Goal: Find specific page/section: Find specific page/section

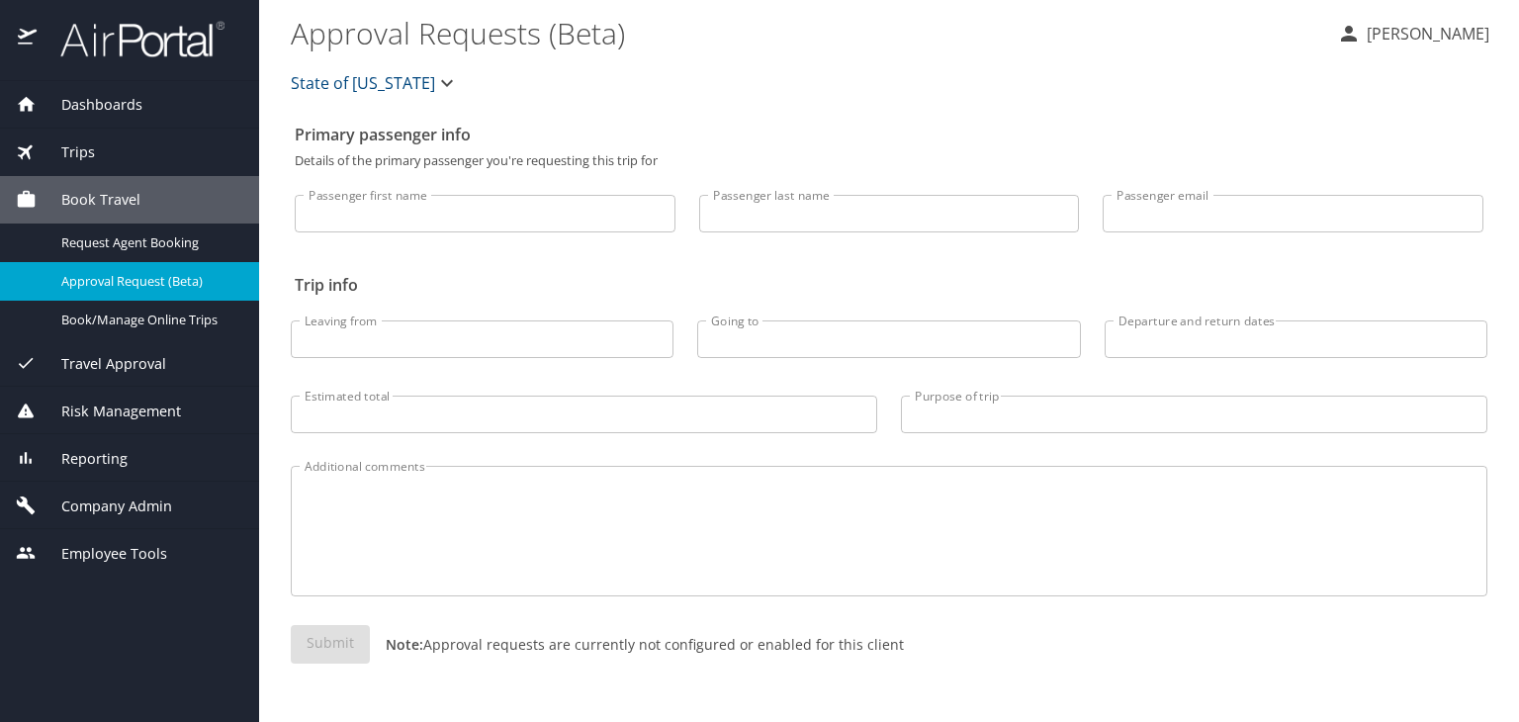
click at [83, 502] on span "Company Admin" at bounding box center [105, 507] width 136 height 22
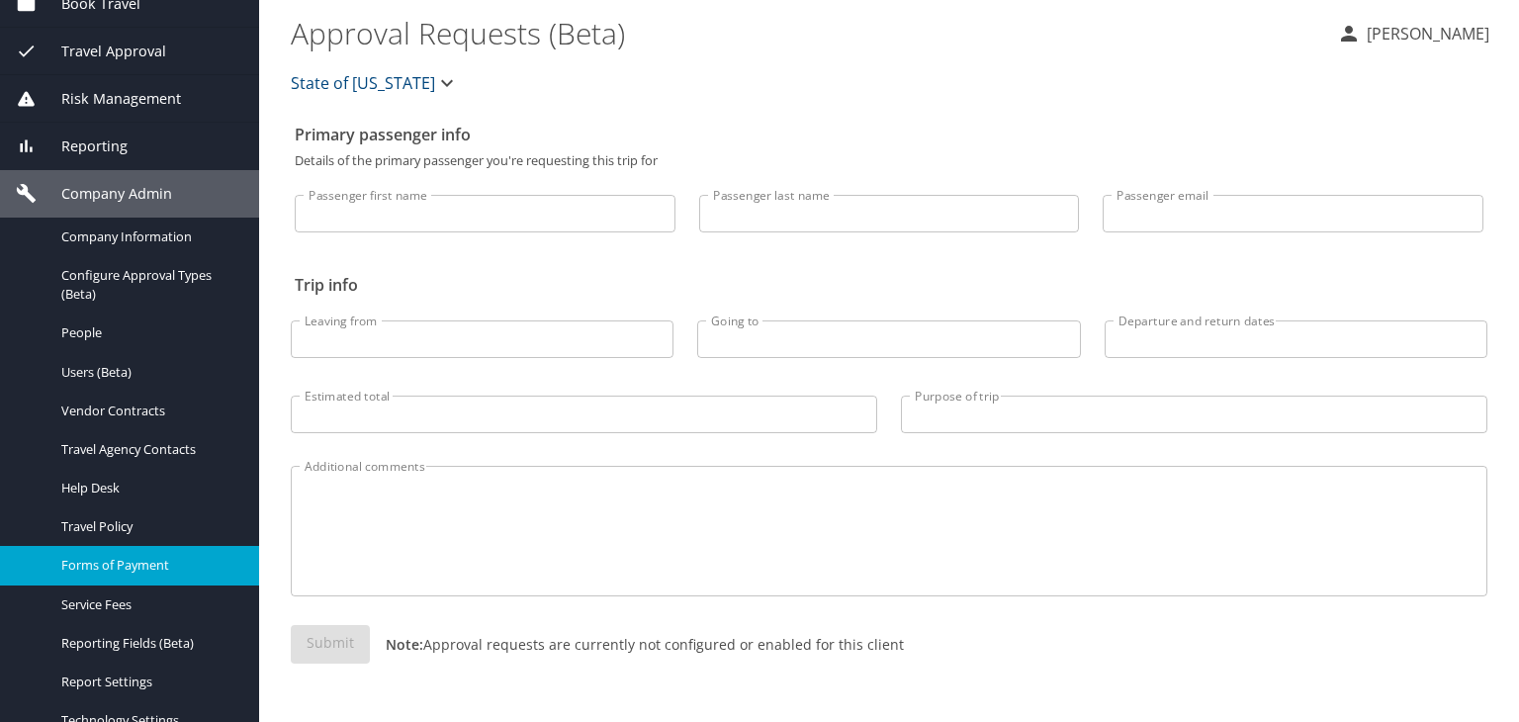
scroll to position [198, 0]
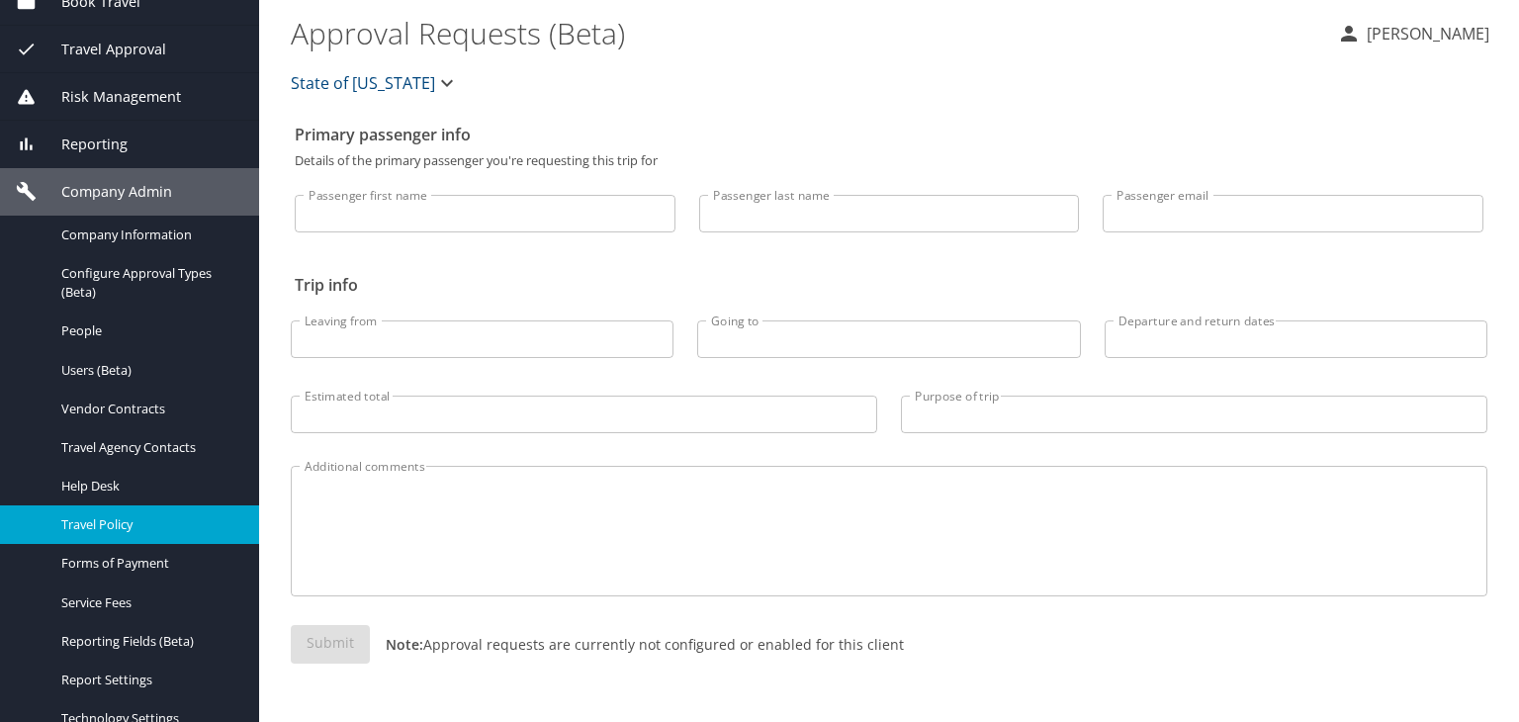
click at [117, 516] on span "Travel Policy" at bounding box center [148, 524] width 174 height 19
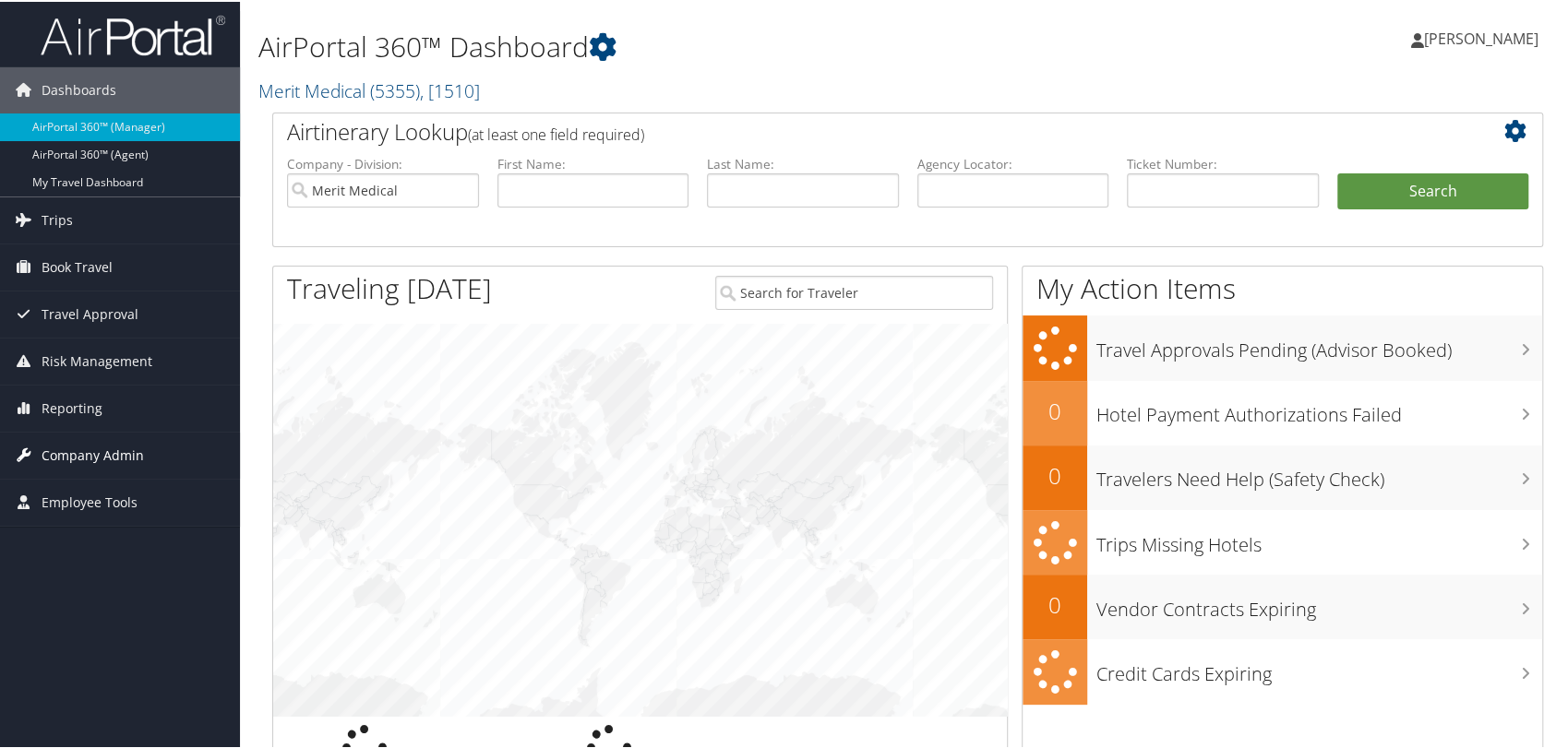
click at [107, 448] on span "Company Admin" at bounding box center [93, 453] width 103 height 46
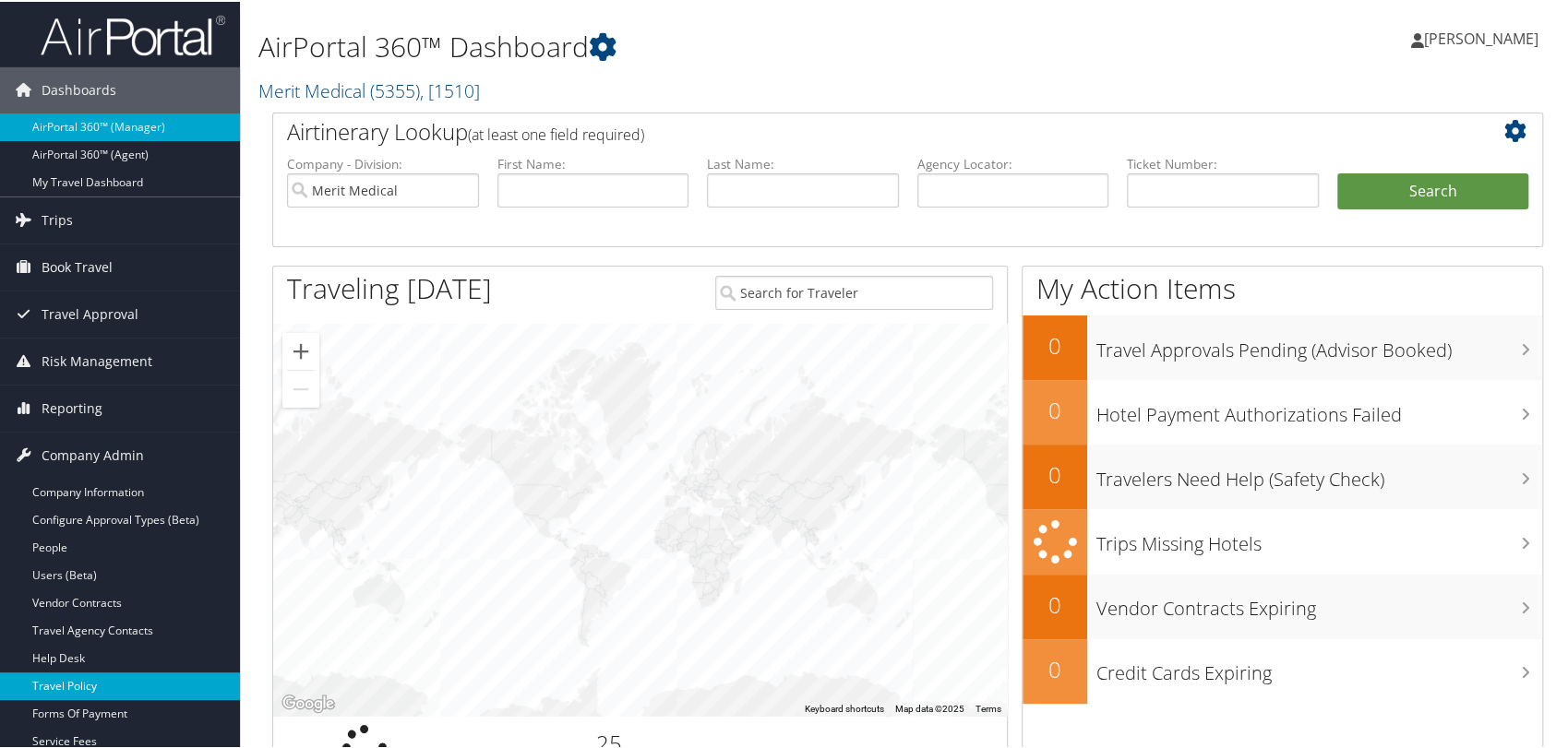
click at [84, 673] on link "Travel Policy" at bounding box center [119, 685] width 240 height 28
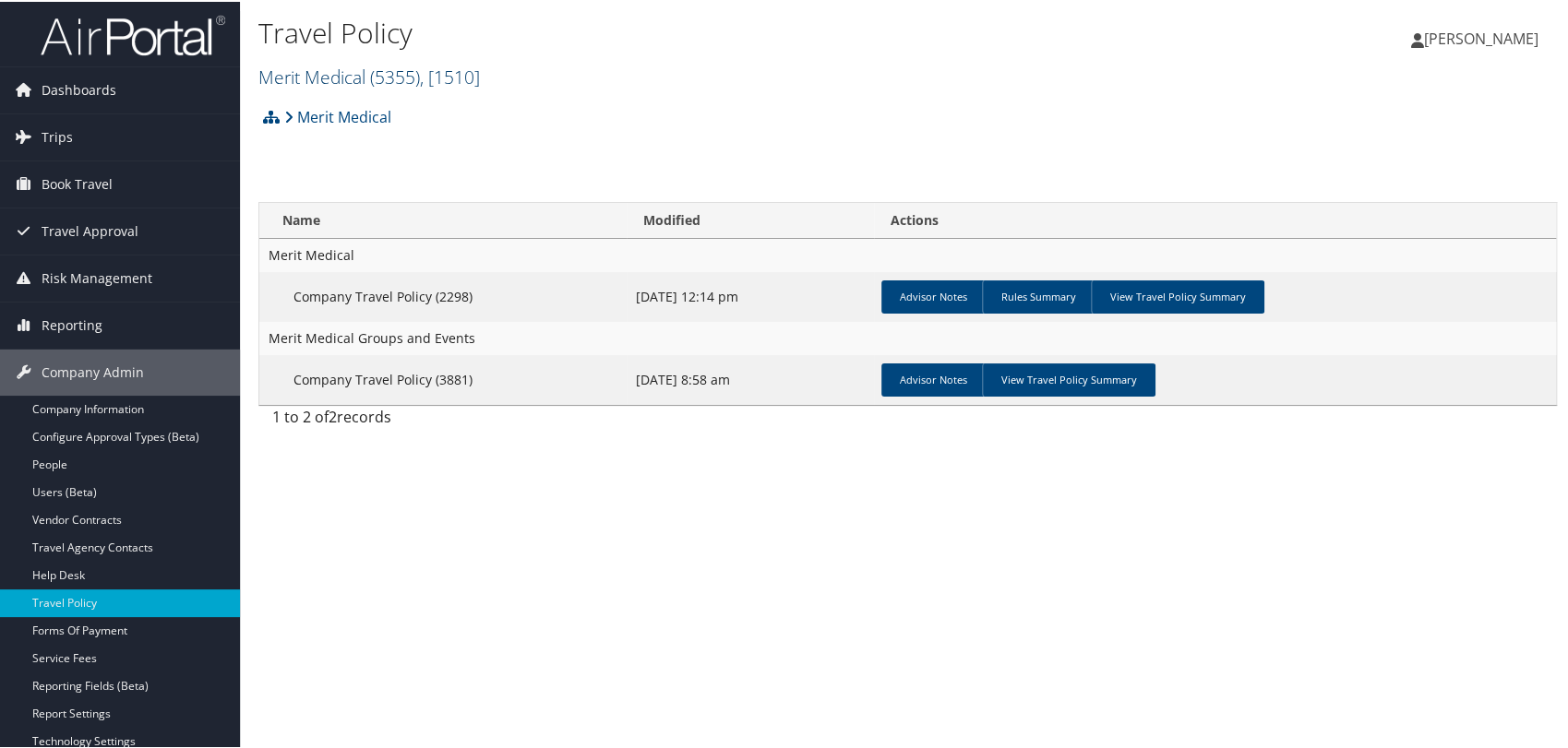
click at [344, 68] on link "Merit Medical ( 5355 ) , [ 1510 ]" at bounding box center [368, 75] width 221 height 25
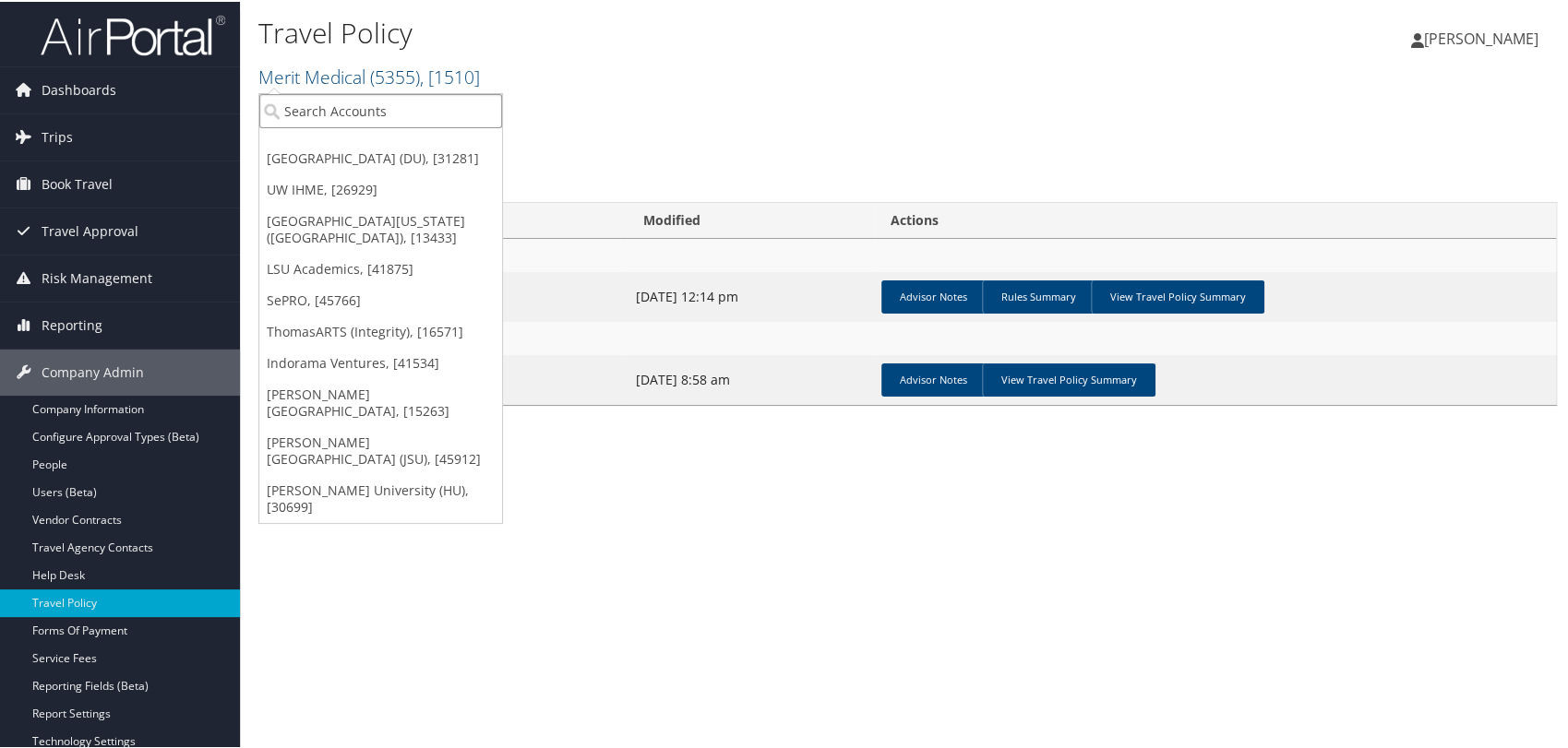
click at [342, 104] on input "search" at bounding box center [381, 109] width 243 height 35
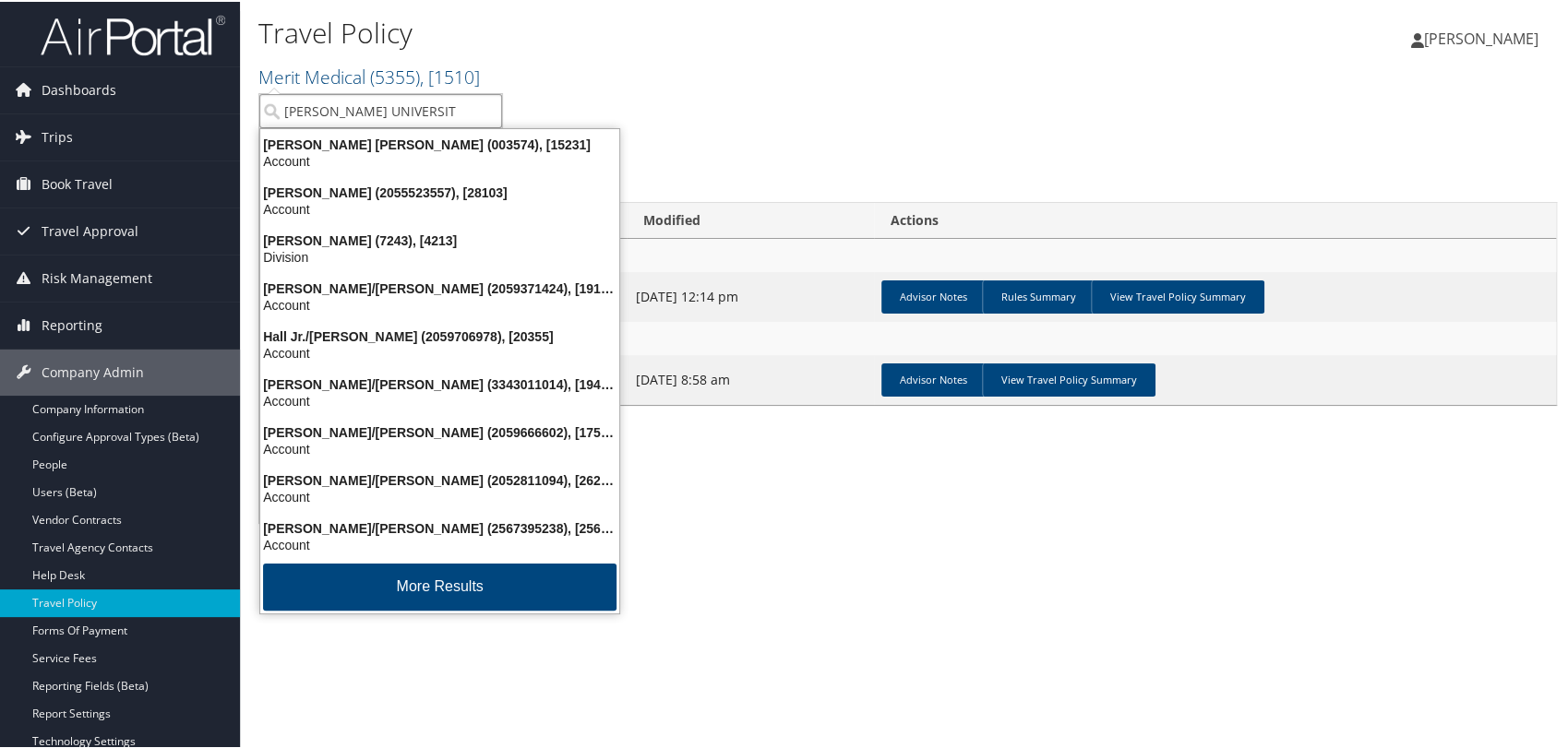
type input "HOWARD UNIVERSITY"
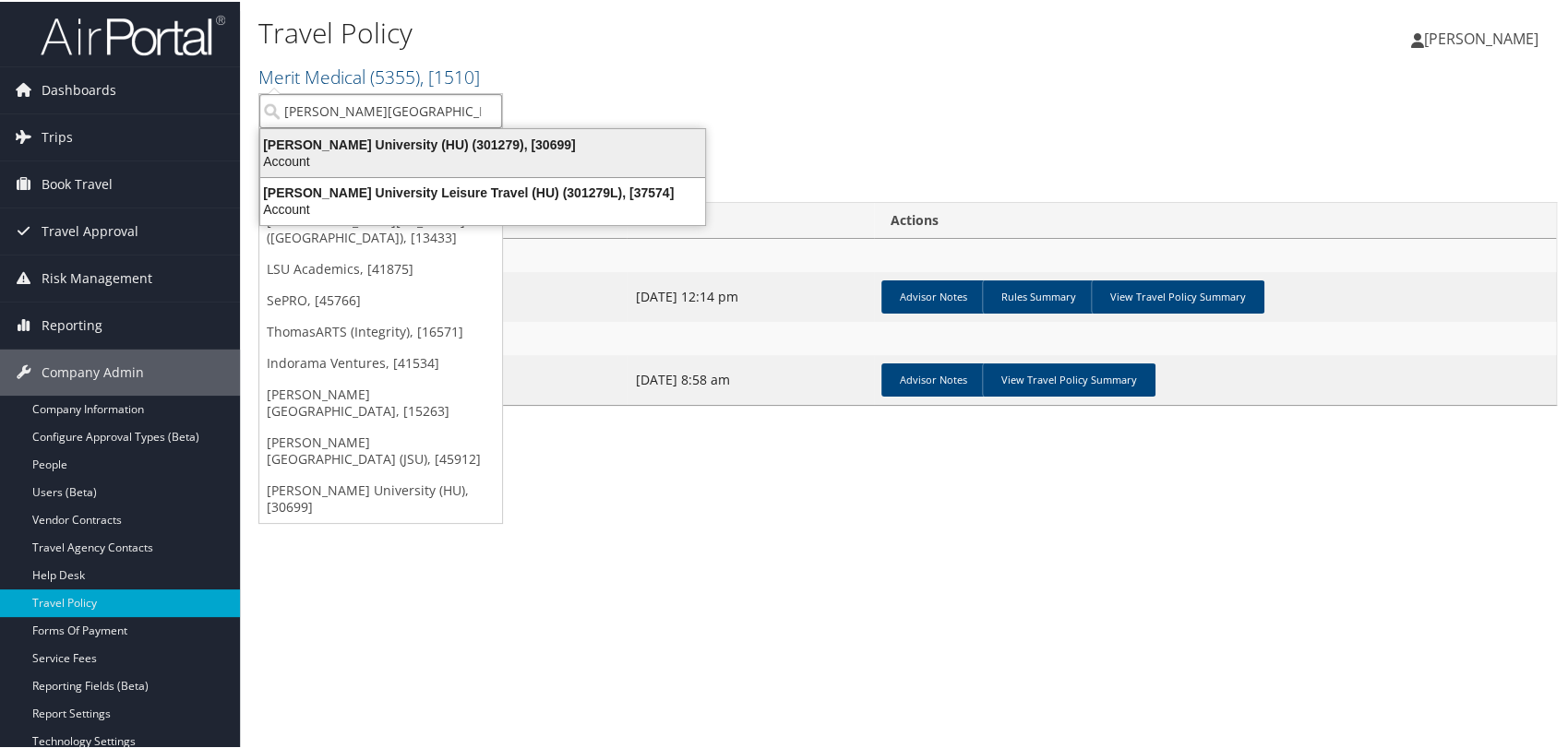
click at [349, 143] on div "Howard University (HU) (301279), [30699]" at bounding box center [482, 143] width 467 height 17
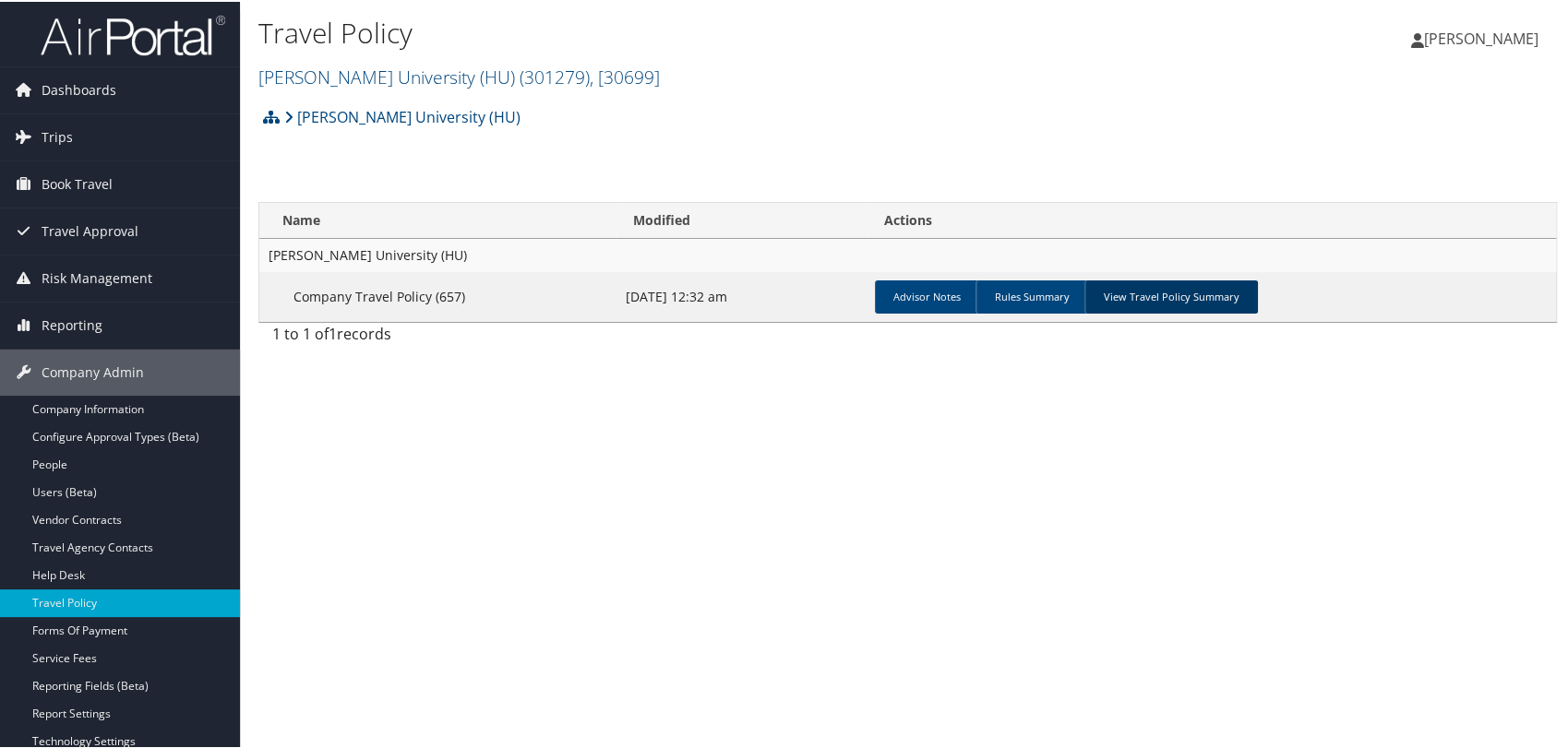
click at [1196, 298] on link "View Travel Policy Summary" at bounding box center [1171, 296] width 173 height 34
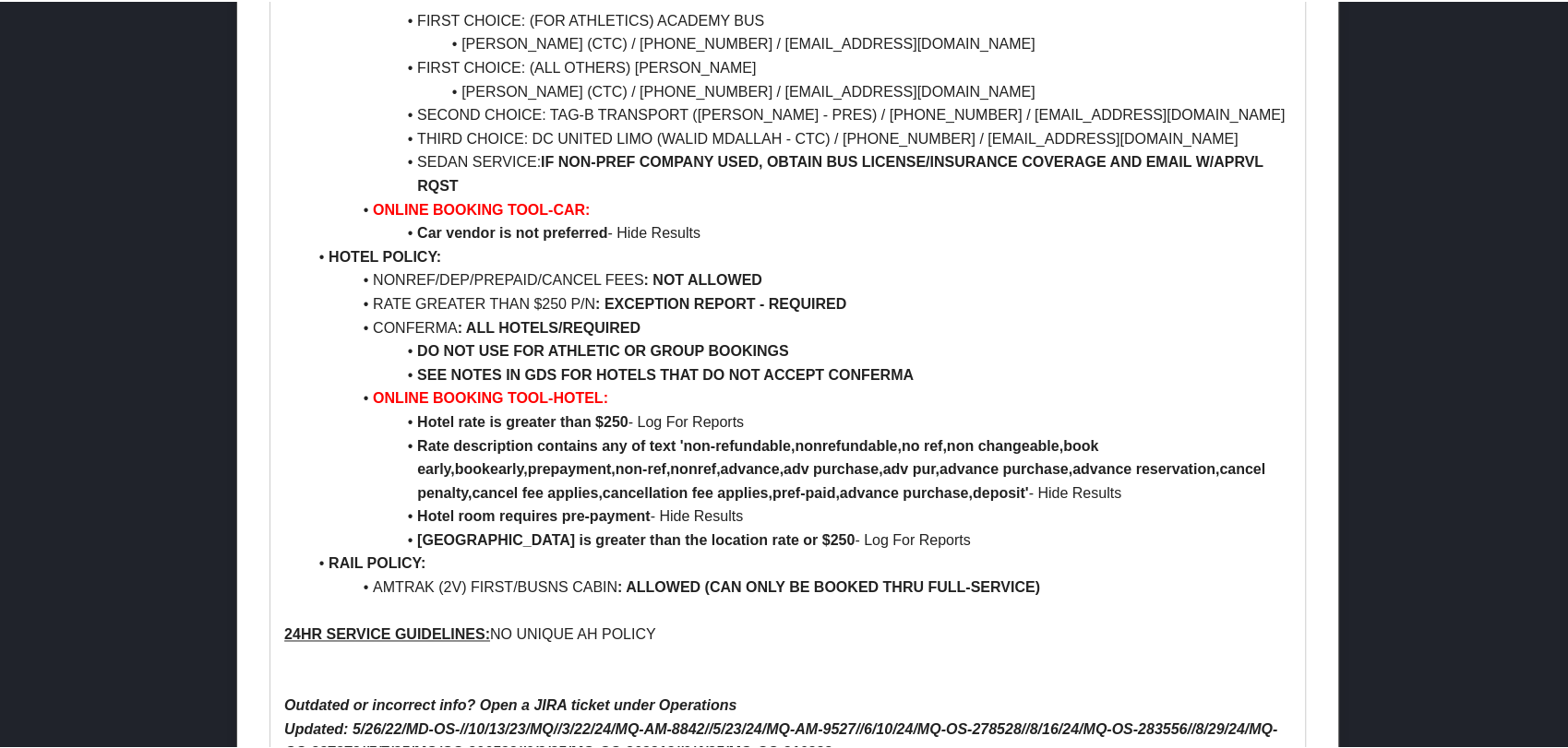
scroll to position [1537, 0]
